Goal: Find contact information: Find contact information

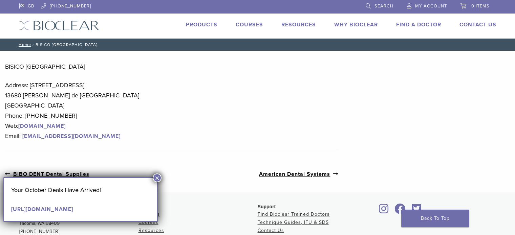
click at [156, 175] on button "×" at bounding box center [157, 178] width 9 height 9
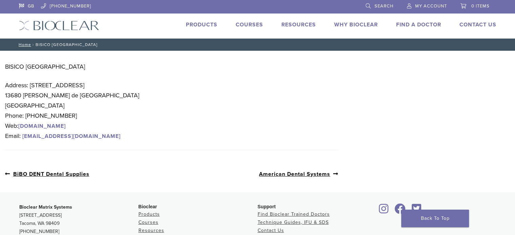
click at [26, 5] on link "GB" at bounding box center [26, 5] width 15 height 10
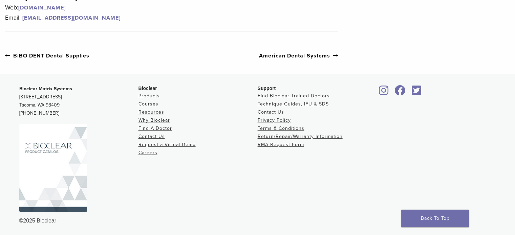
click at [269, 109] on link "Contact Us" at bounding box center [271, 112] width 26 height 6
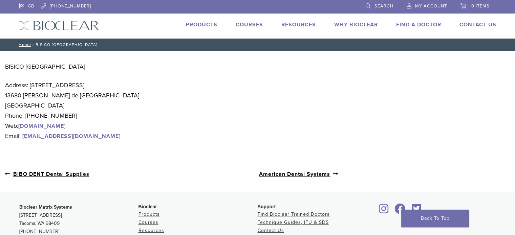
click at [33, 126] on link "[DOMAIN_NAME]" at bounding box center [41, 126] width 47 height 7
